Goal: Task Accomplishment & Management: Use online tool/utility

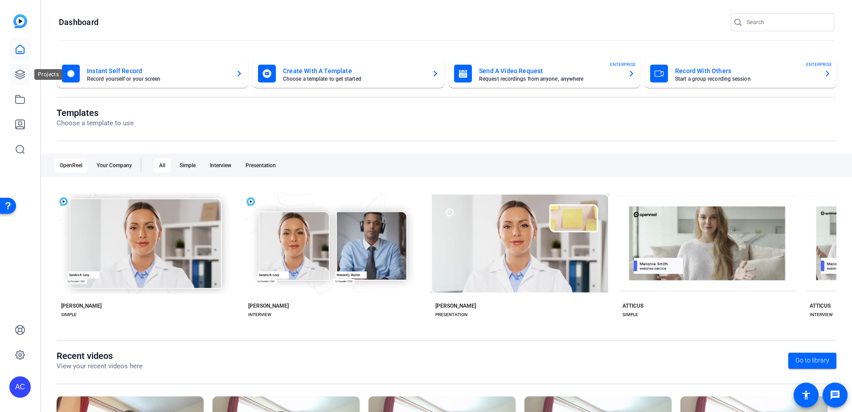
click at [17, 75] on icon at bounding box center [20, 74] width 9 height 9
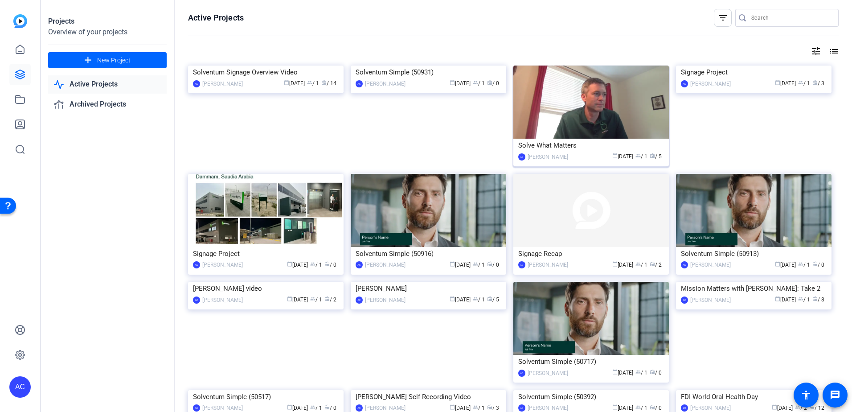
click at [583, 100] on img at bounding box center [591, 102] width 156 height 73
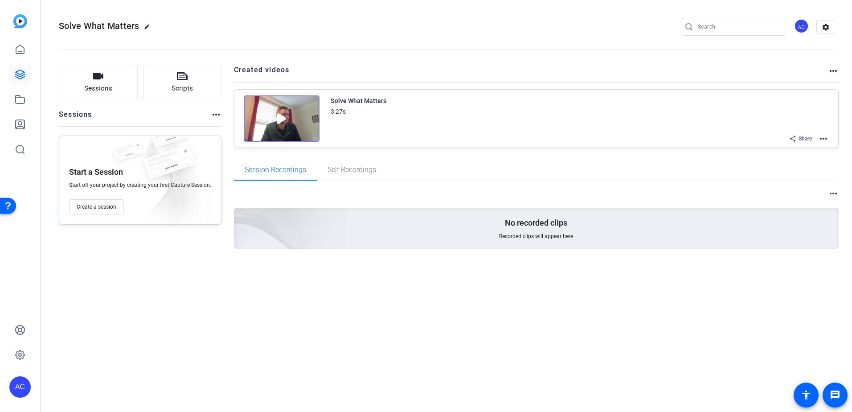
click at [296, 110] on img at bounding box center [282, 118] width 76 height 46
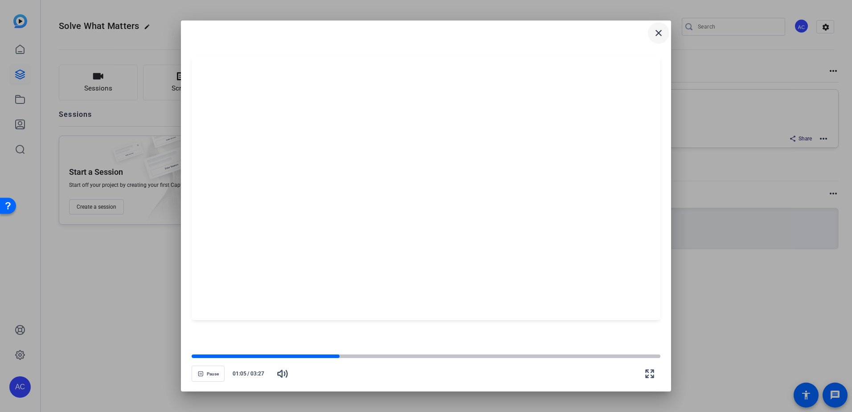
click at [658, 36] on mat-icon "close" at bounding box center [658, 33] width 11 height 11
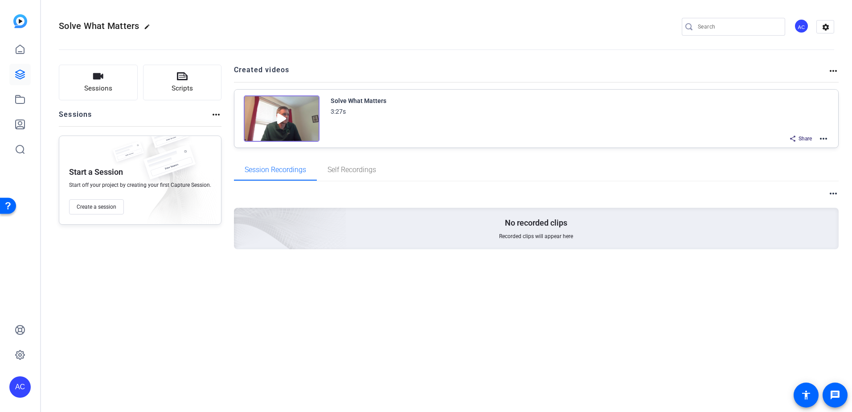
click at [822, 140] on mat-icon "more_horiz" at bounding box center [823, 138] width 11 height 11
click at [768, 150] on span "Edit in Creator" at bounding box center [791, 149] width 62 height 11
